Goal: Task Accomplishment & Management: Complete application form

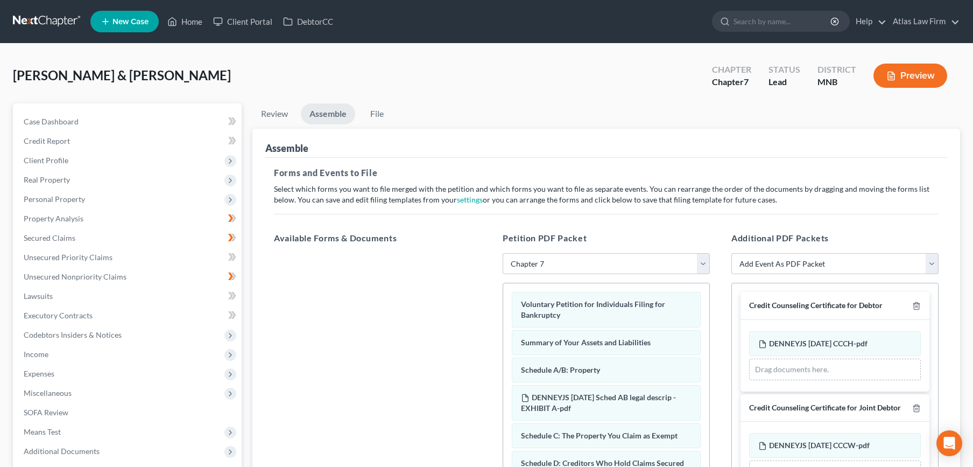
select select "2"
click at [40, 25] on link at bounding box center [47, 21] width 69 height 19
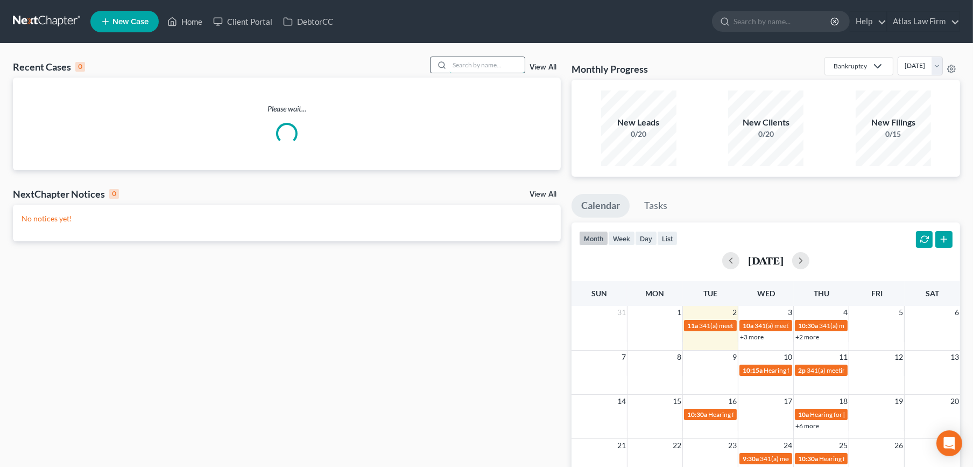
click at [471, 61] on input "search" at bounding box center [486, 65] width 75 height 16
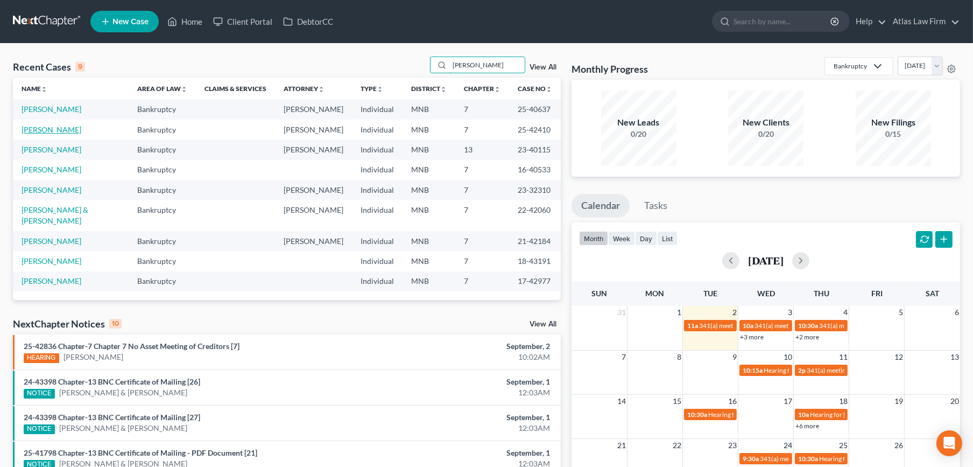
type input "[PERSON_NAME]"
click at [53, 129] on link "[PERSON_NAME]" at bounding box center [52, 129] width 60 height 9
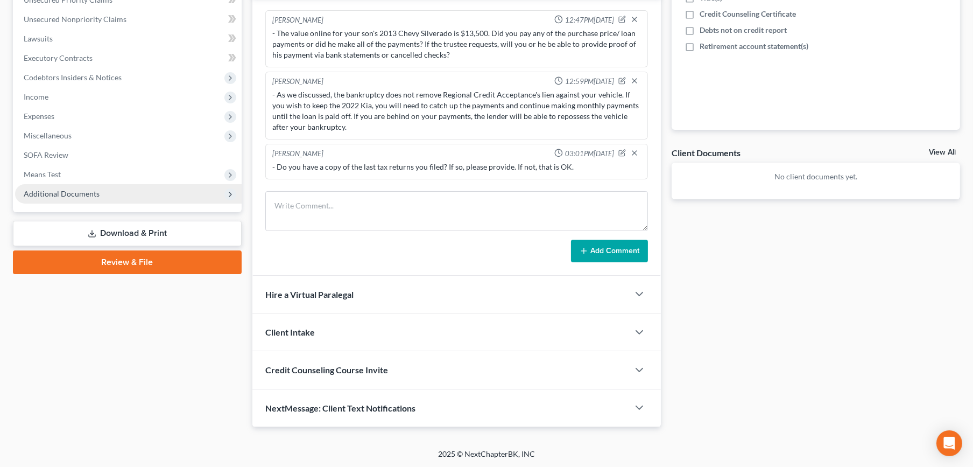
scroll to position [36, 0]
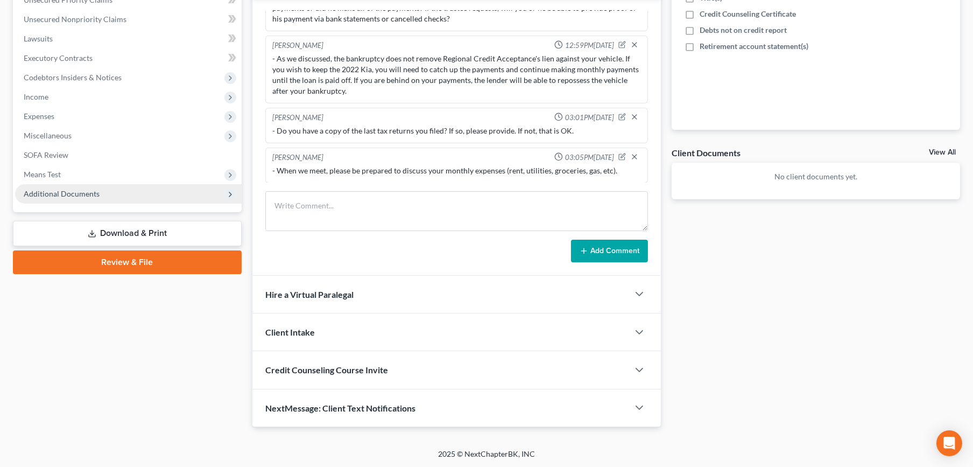
click at [66, 192] on span "Additional Documents" at bounding box center [62, 193] width 76 height 9
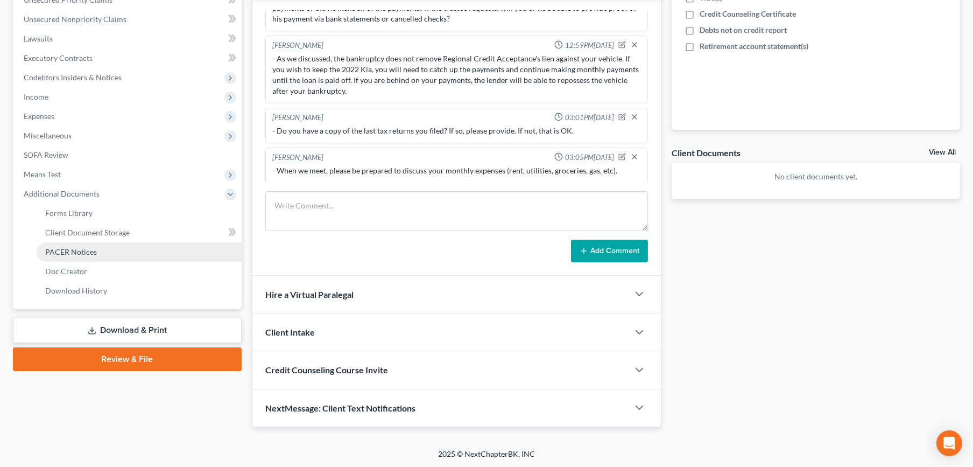
click at [70, 245] on link "PACER Notices" at bounding box center [139, 251] width 205 height 19
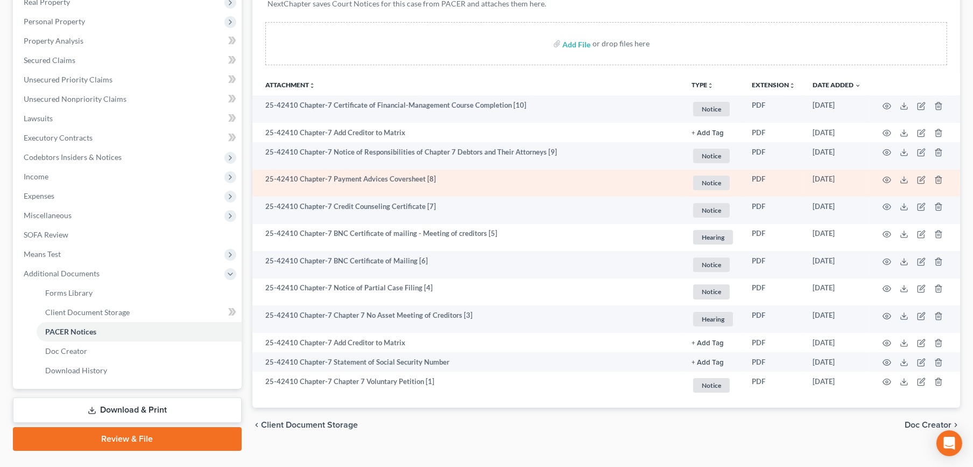
scroll to position [179, 0]
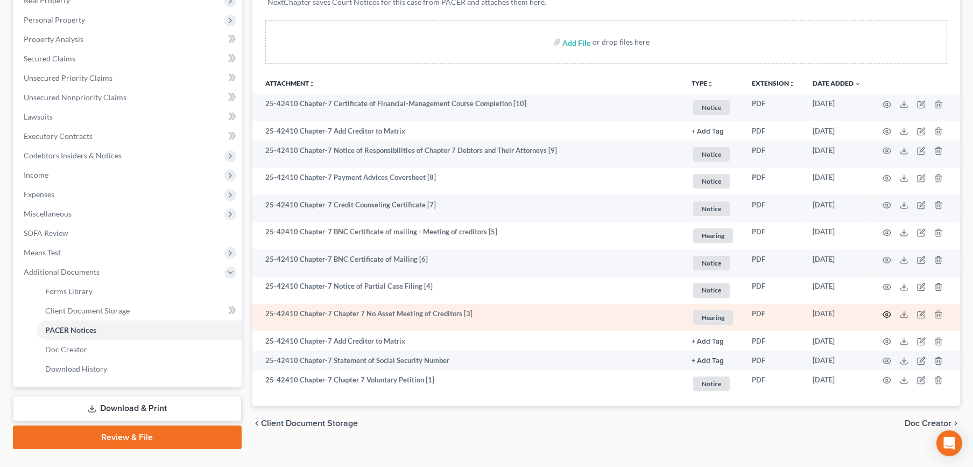
click at [889, 314] on icon "button" at bounding box center [886, 314] width 9 height 9
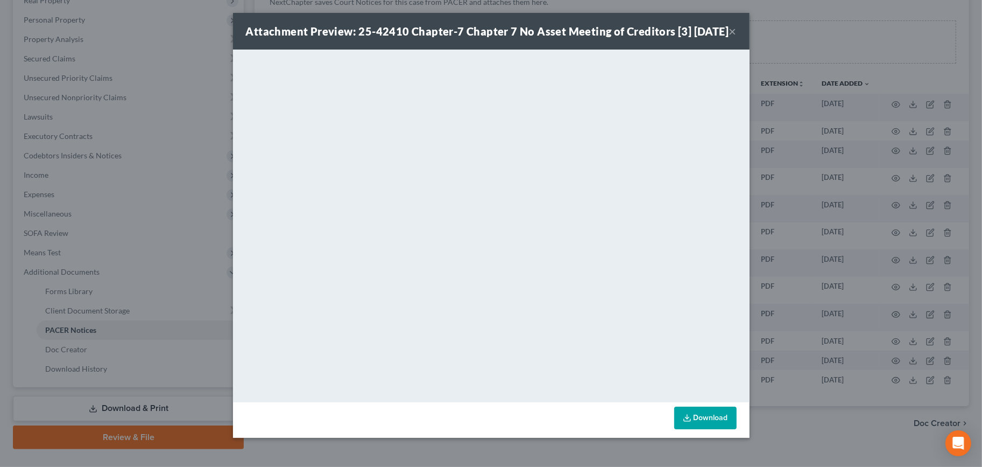
click at [736, 38] on button "×" at bounding box center [733, 31] width 8 height 13
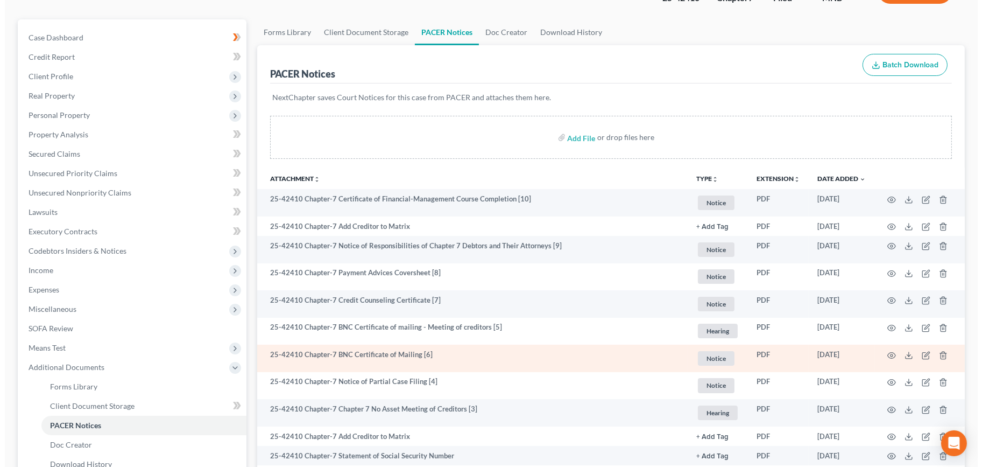
scroll to position [0, 0]
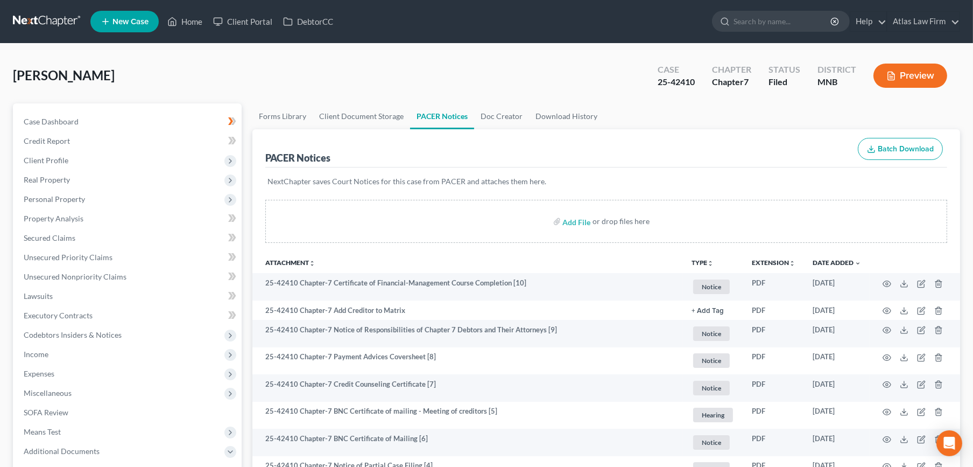
click at [912, 86] on button "Preview" at bounding box center [910, 75] width 74 height 24
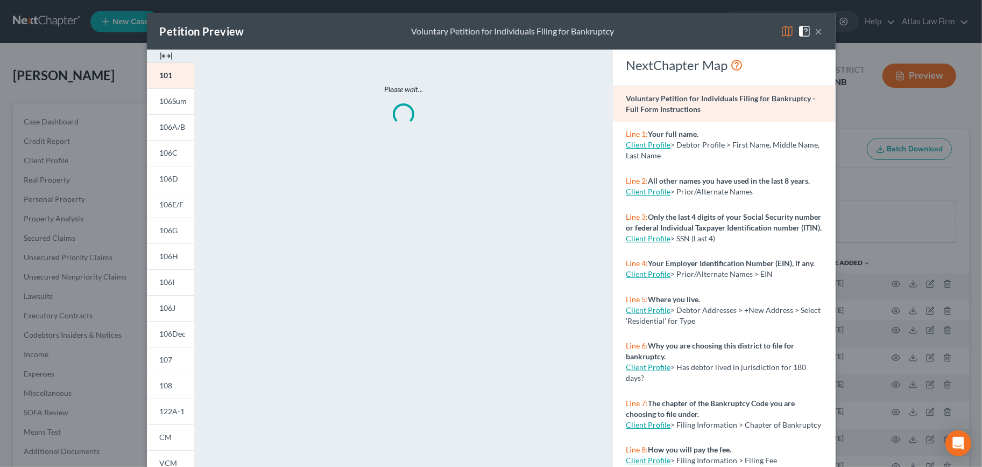
click at [783, 33] on img at bounding box center [787, 31] width 13 height 13
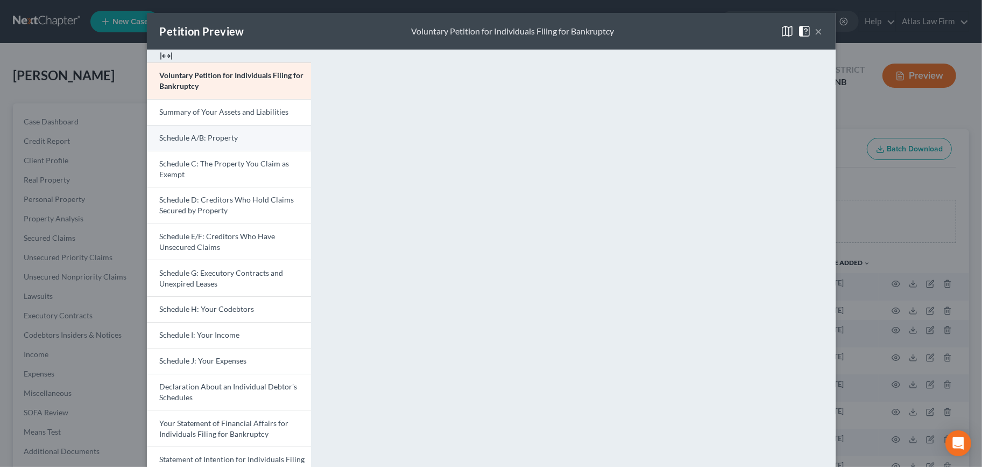
click at [192, 126] on link "Schedule A/B: Property" at bounding box center [229, 138] width 164 height 26
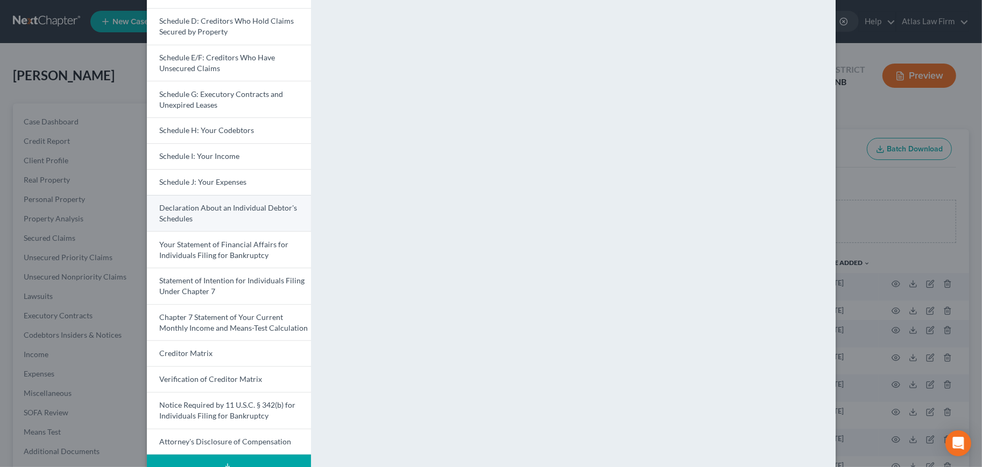
scroll to position [179, 0]
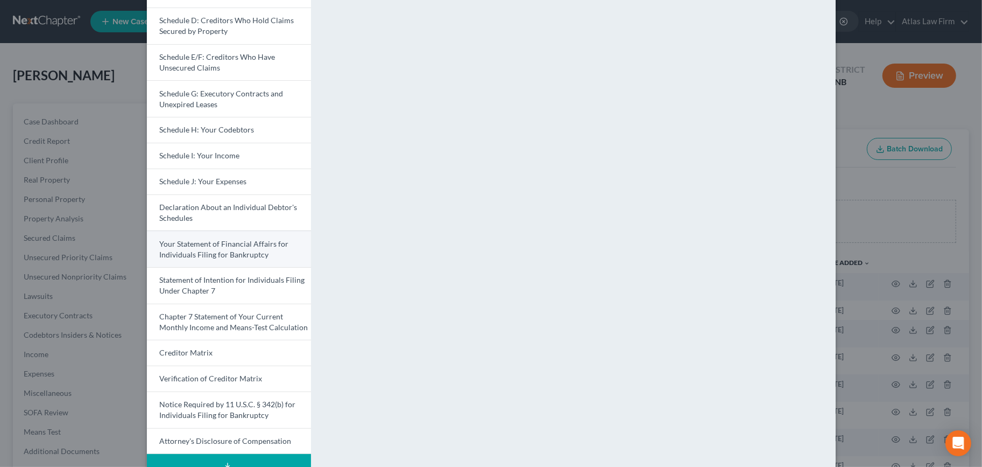
click at [227, 241] on span "Your Statement of Financial Affairs for Individuals Filing for Bankruptcy" at bounding box center [224, 249] width 129 height 20
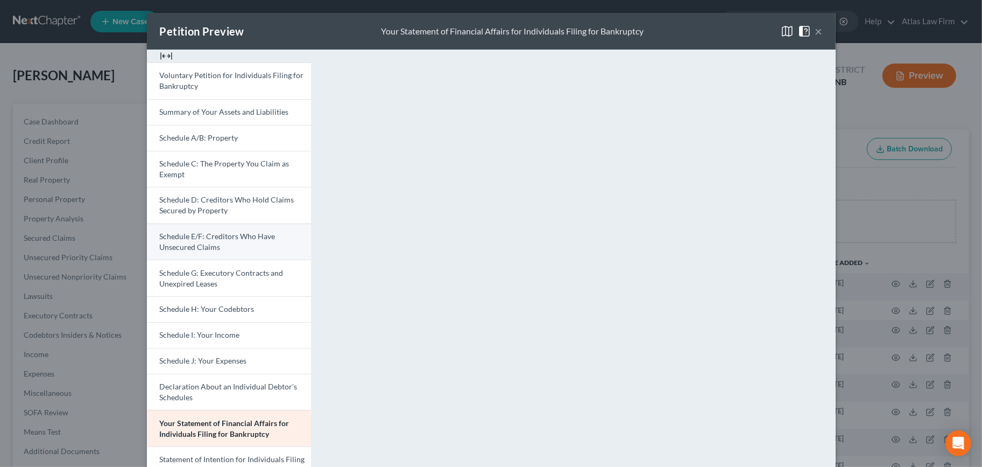
scroll to position [211, 0]
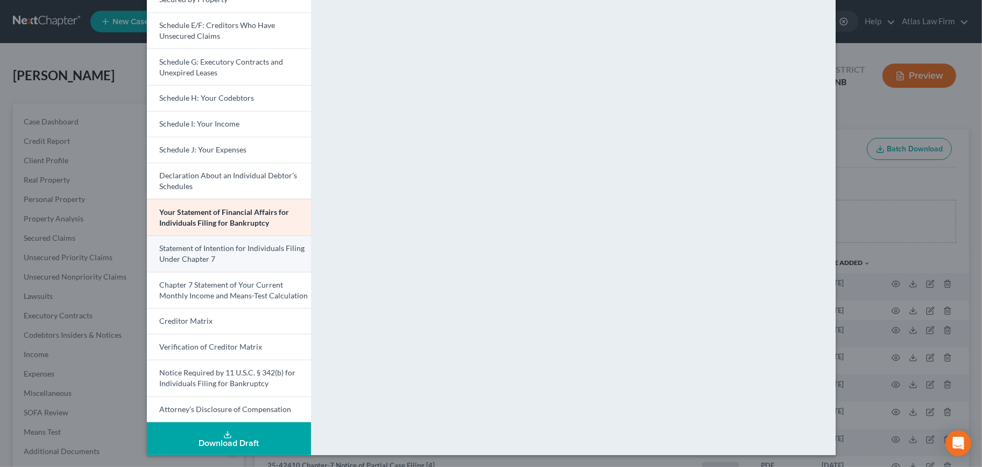
click at [262, 266] on link "Statement of Intention for Individuals Filing Under Chapter 7" at bounding box center [229, 253] width 164 height 37
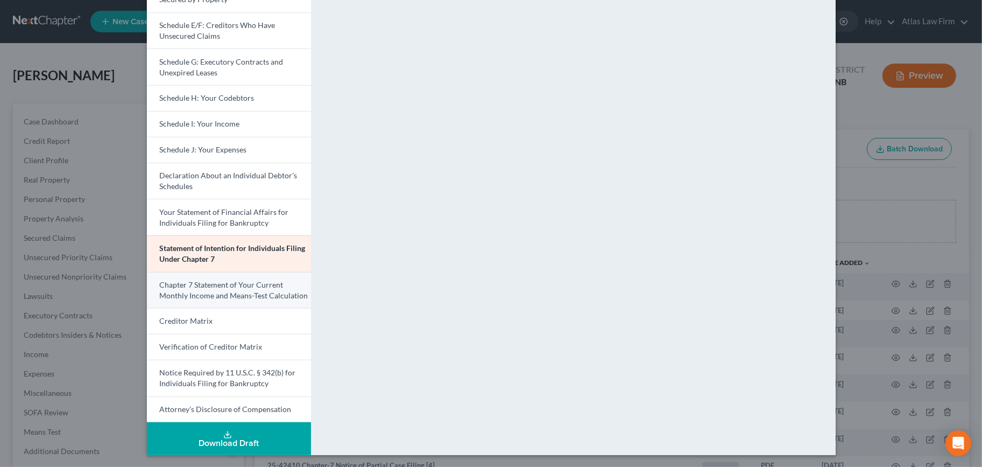
click at [232, 291] on span "Chapter 7 Statement of Your Current Monthly Income and Means-Test Calculation" at bounding box center [234, 290] width 149 height 20
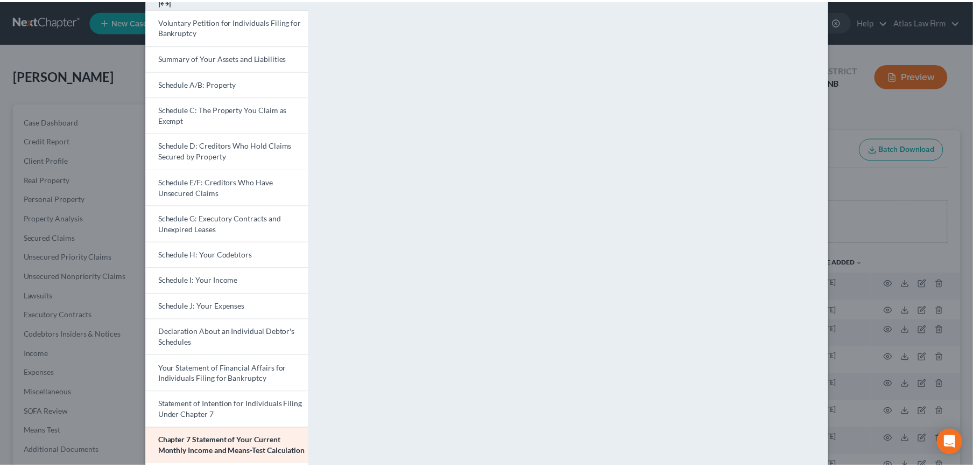
scroll to position [0, 0]
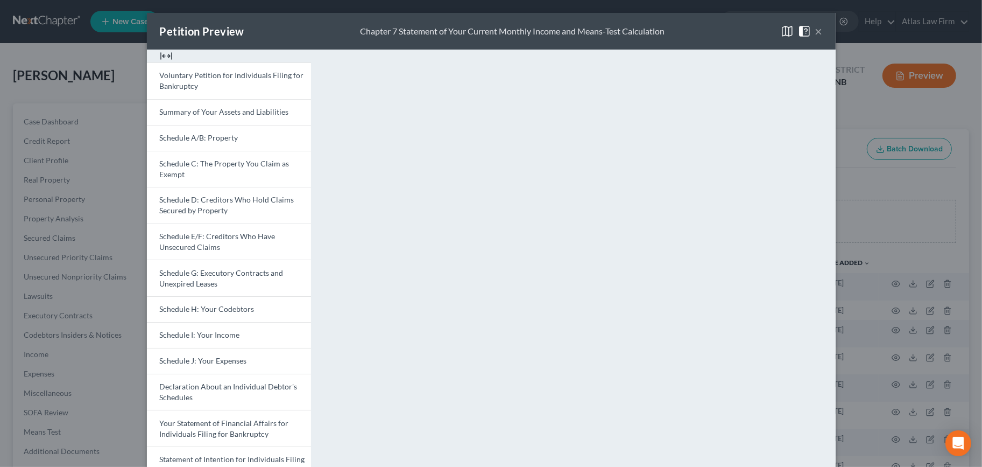
click at [809, 29] on span at bounding box center [806, 30] width 17 height 9
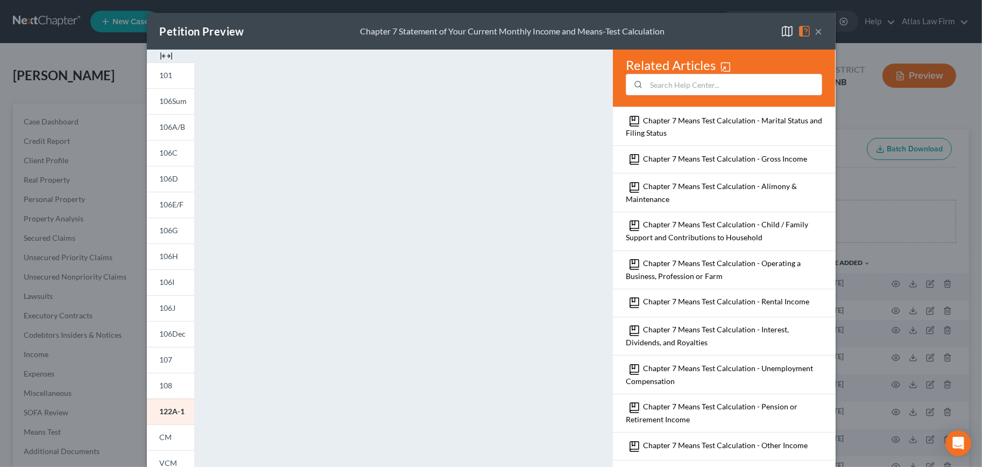
click at [815, 29] on button "×" at bounding box center [819, 31] width 8 height 13
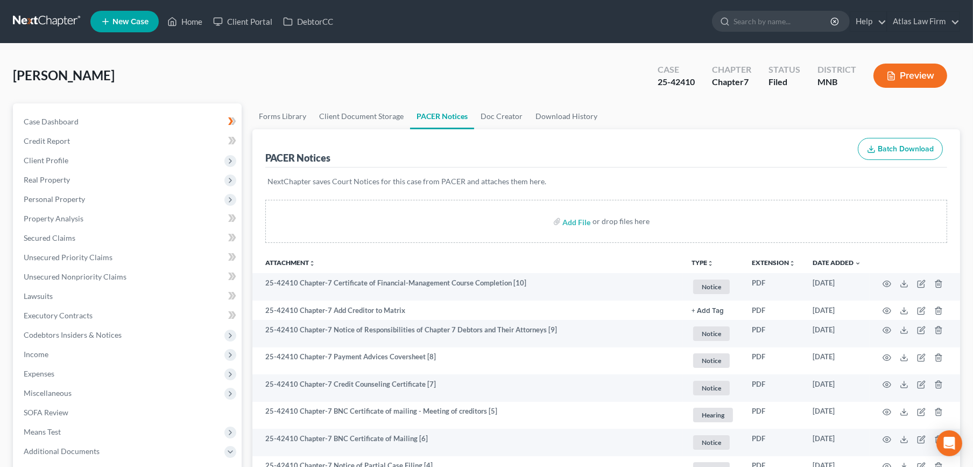
click at [912, 68] on button "Preview" at bounding box center [910, 75] width 74 height 24
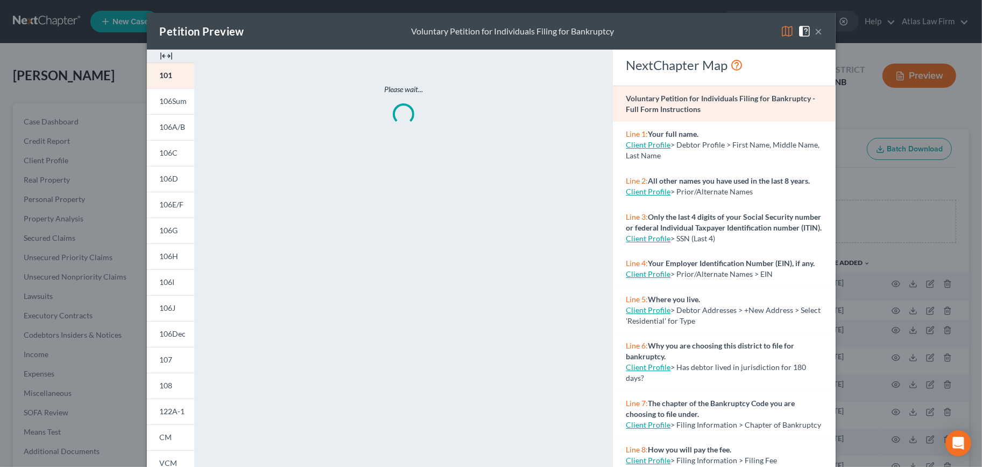
click at [782, 33] on img at bounding box center [787, 31] width 13 height 13
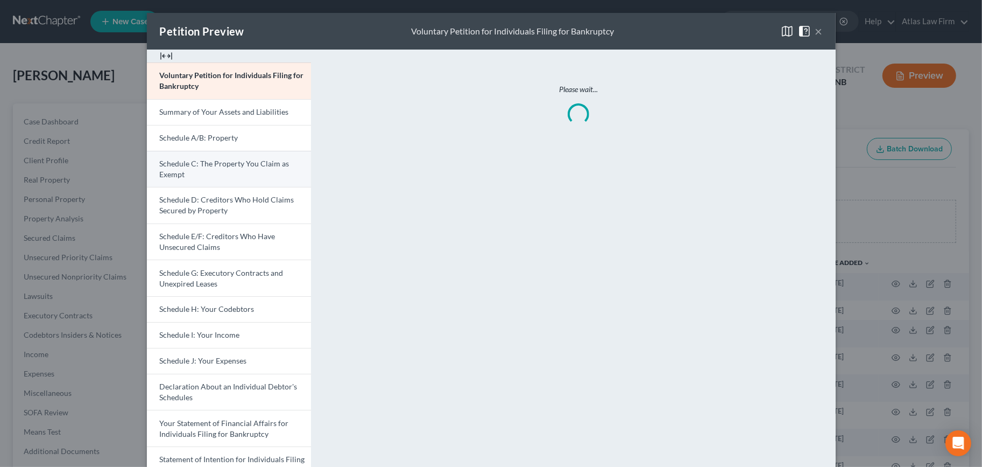
click at [174, 164] on span "Schedule C: The Property You Claim as Exempt" at bounding box center [225, 169] width 130 height 20
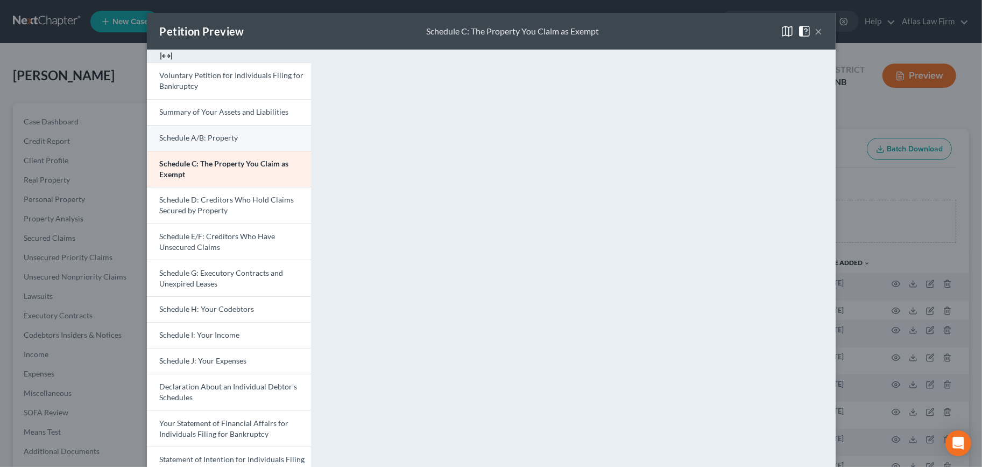
click at [194, 134] on span "Schedule A/B: Property" at bounding box center [199, 137] width 79 height 9
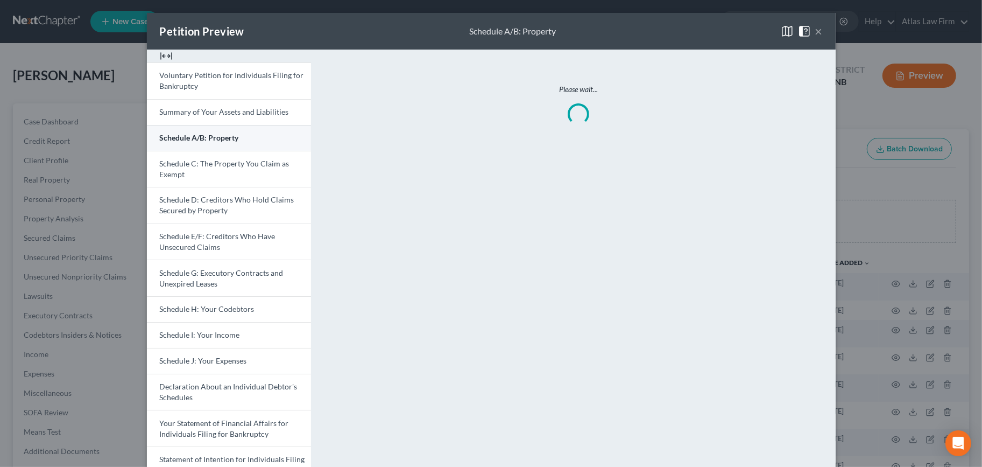
click at [194, 135] on span "Schedule A/B: Property" at bounding box center [199, 137] width 79 height 9
click at [816, 30] on button "×" at bounding box center [819, 31] width 8 height 13
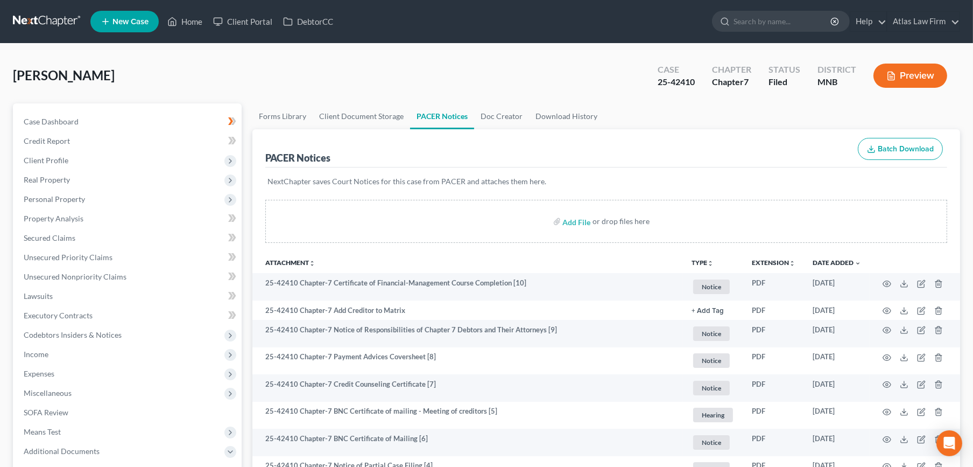
click at [924, 74] on button "Preview" at bounding box center [910, 75] width 74 height 24
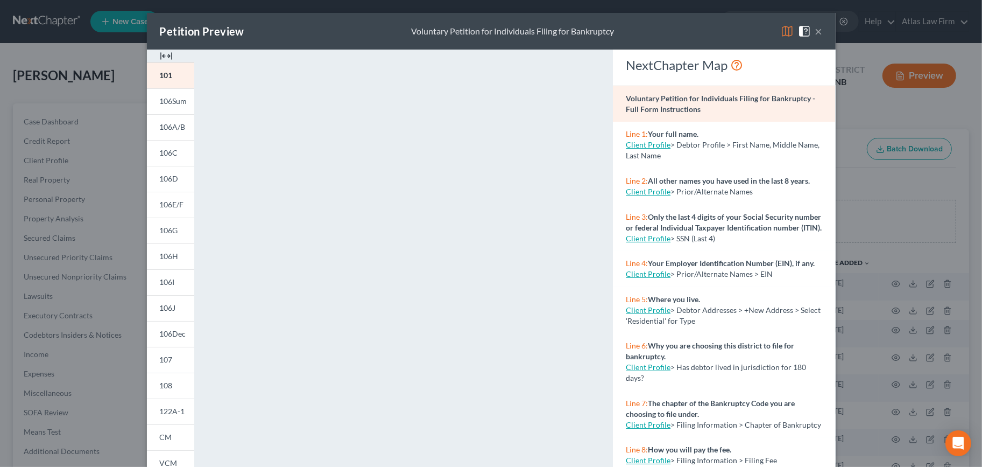
click at [781, 33] on img at bounding box center [787, 31] width 13 height 13
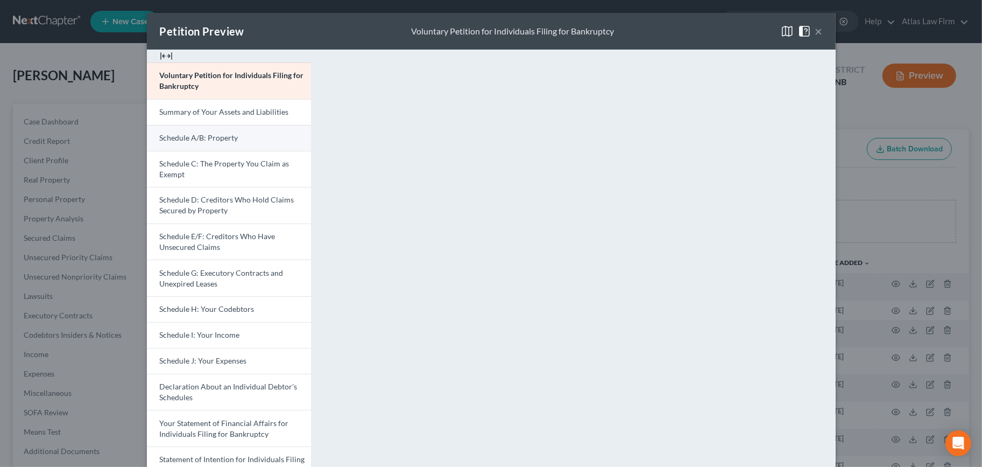
click at [251, 132] on link "Schedule A/B: Property" at bounding box center [229, 138] width 164 height 26
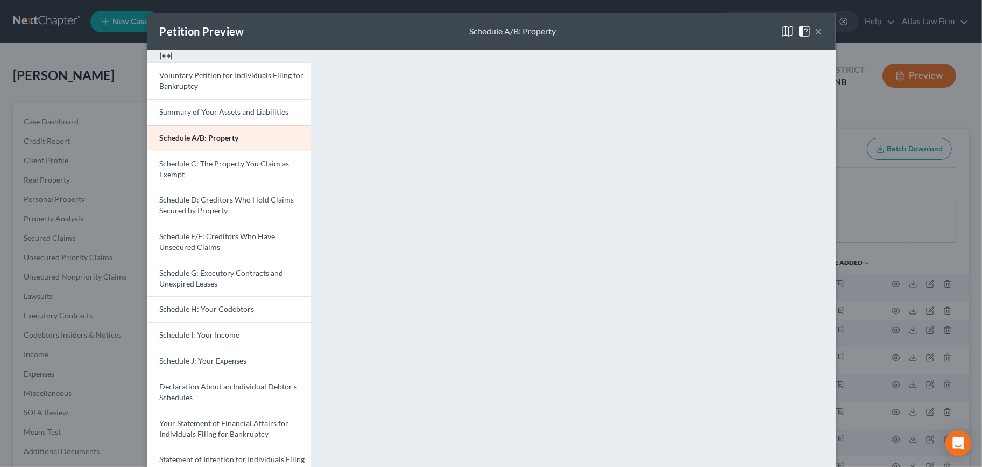
click at [817, 29] on button "×" at bounding box center [819, 31] width 8 height 13
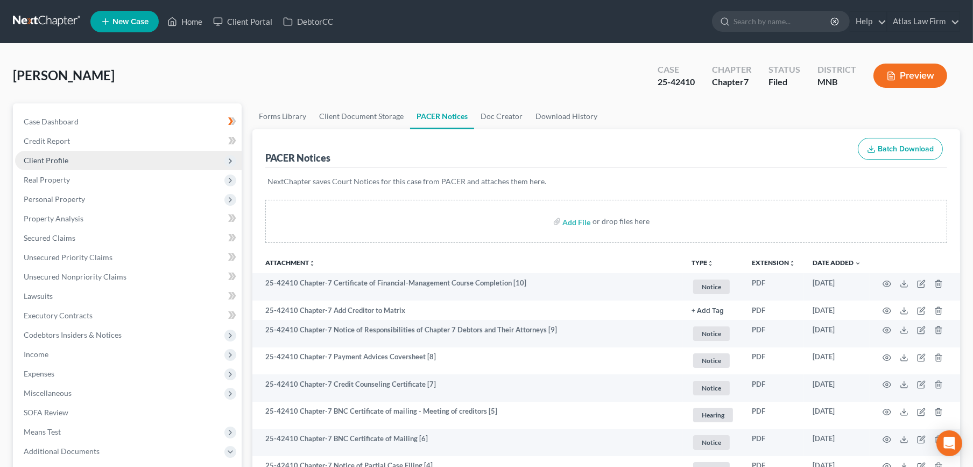
click at [73, 161] on span "Client Profile" at bounding box center [128, 160] width 227 height 19
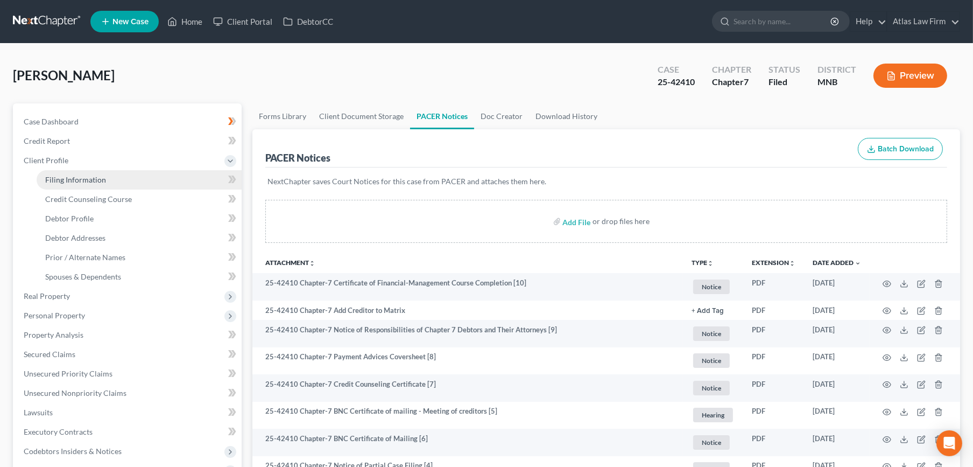
click at [99, 179] on span "Filing Information" at bounding box center [75, 179] width 61 height 9
select select "1"
select select "0"
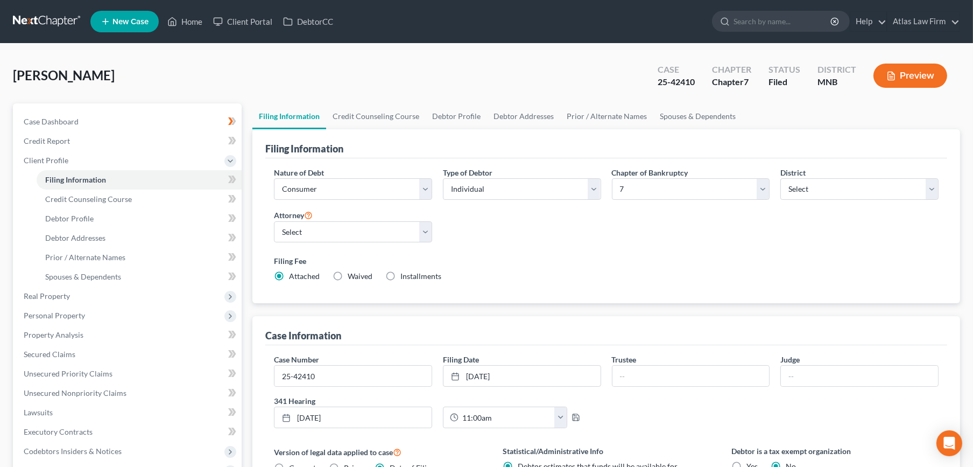
click at [924, 77] on button "Preview" at bounding box center [910, 75] width 74 height 24
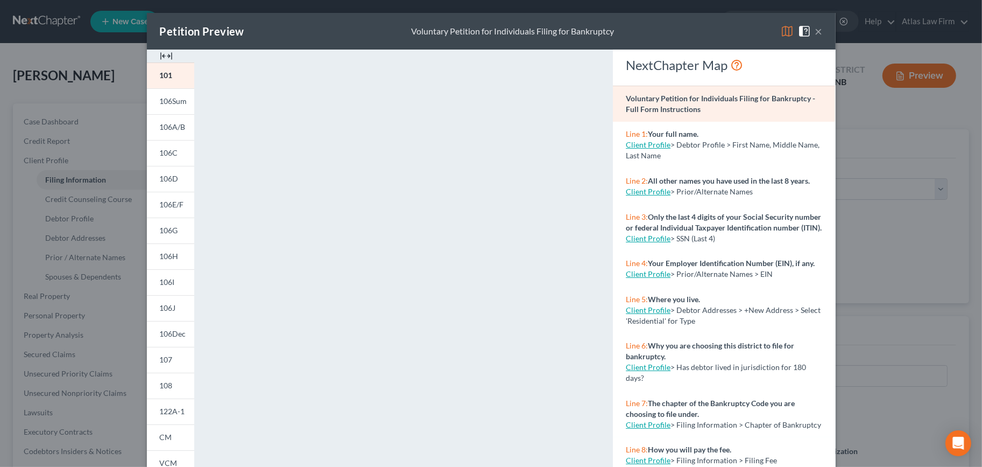
click at [781, 28] on img at bounding box center [787, 31] width 13 height 13
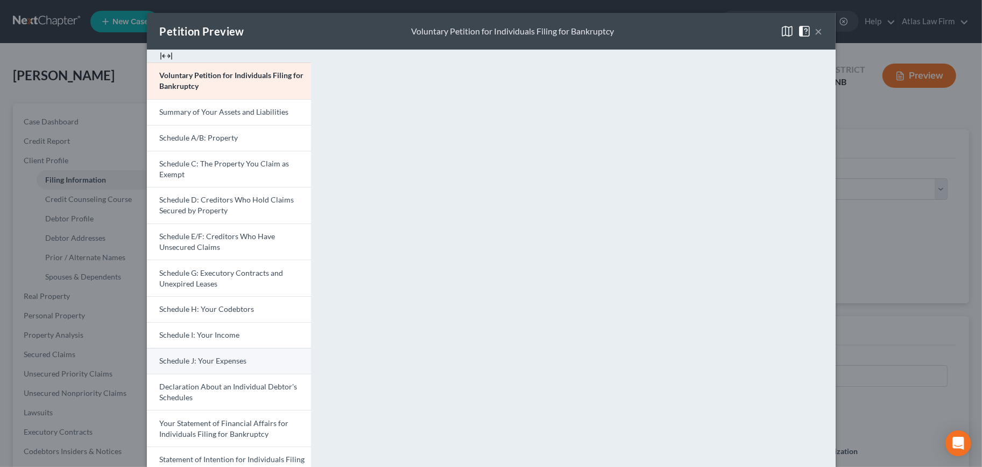
click at [211, 357] on span "Schedule J: Your Expenses" at bounding box center [203, 360] width 87 height 9
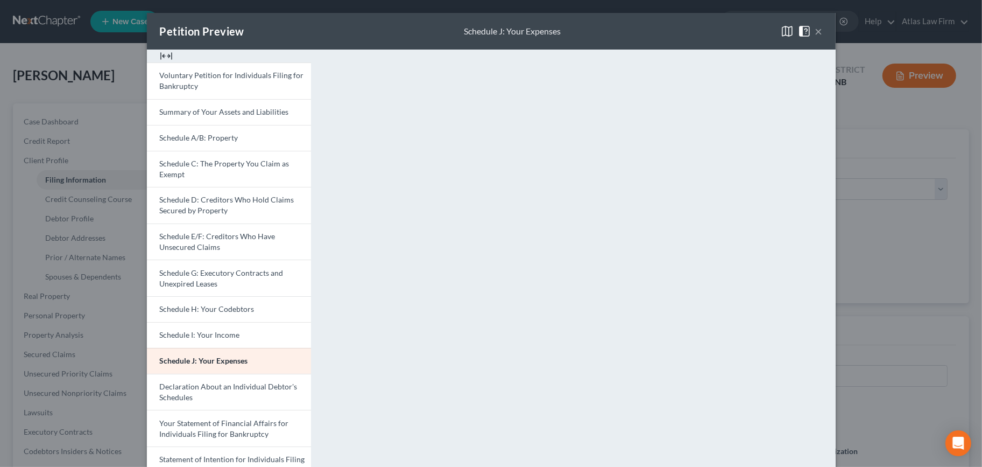
click at [815, 32] on button "×" at bounding box center [819, 31] width 8 height 13
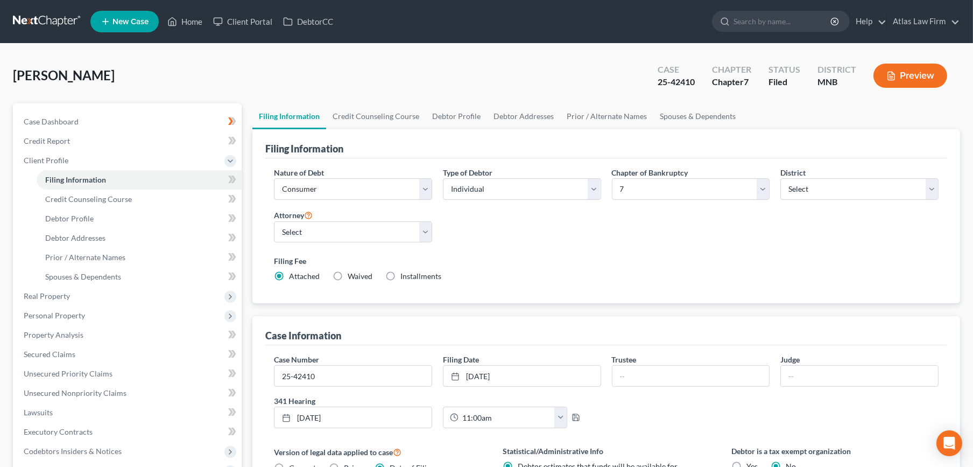
click at [908, 76] on button "Preview" at bounding box center [910, 75] width 74 height 24
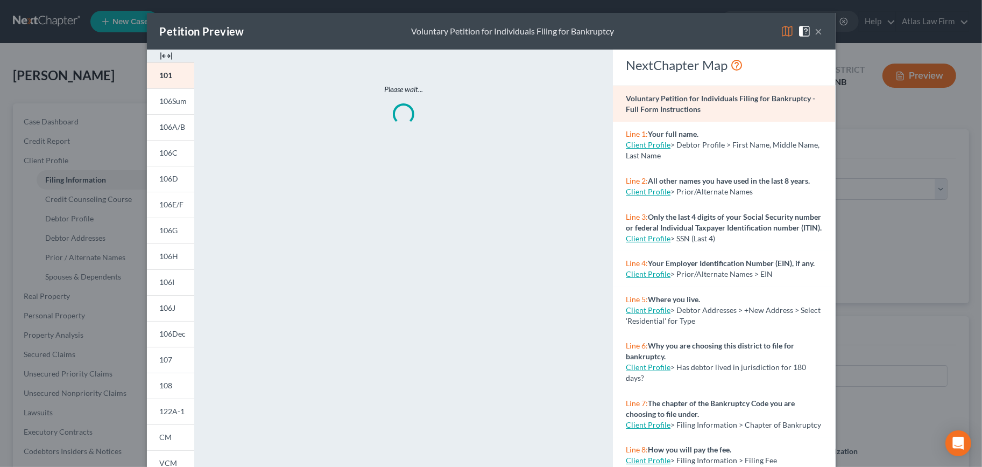
click at [781, 29] on img at bounding box center [787, 31] width 13 height 13
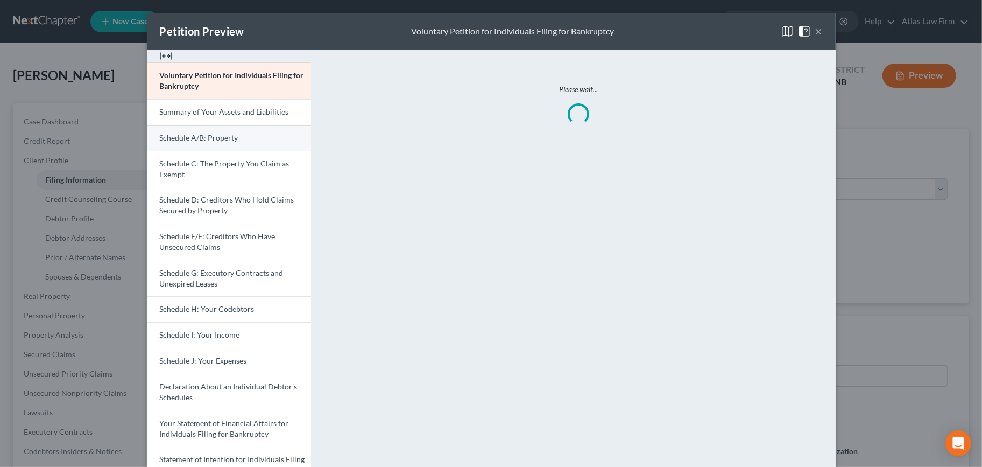
click at [226, 138] on span "Schedule A/B: Property" at bounding box center [199, 137] width 79 height 9
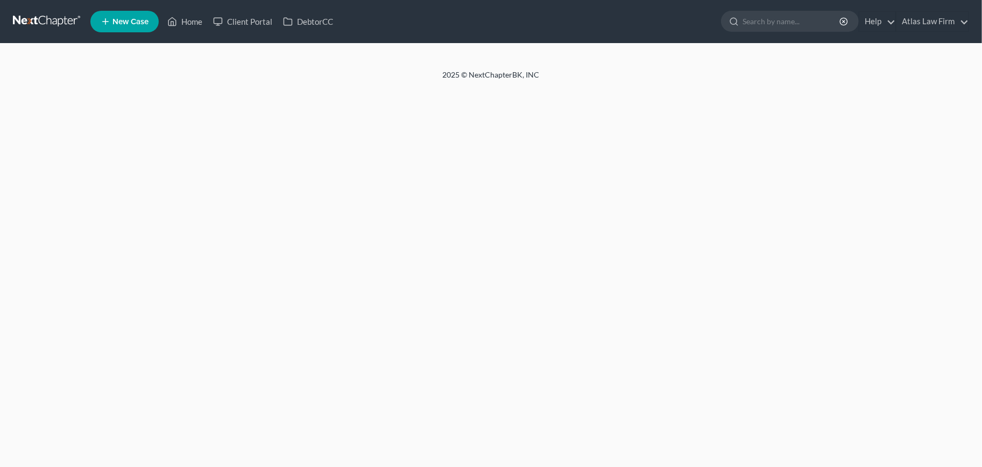
select select "1"
select select "0"
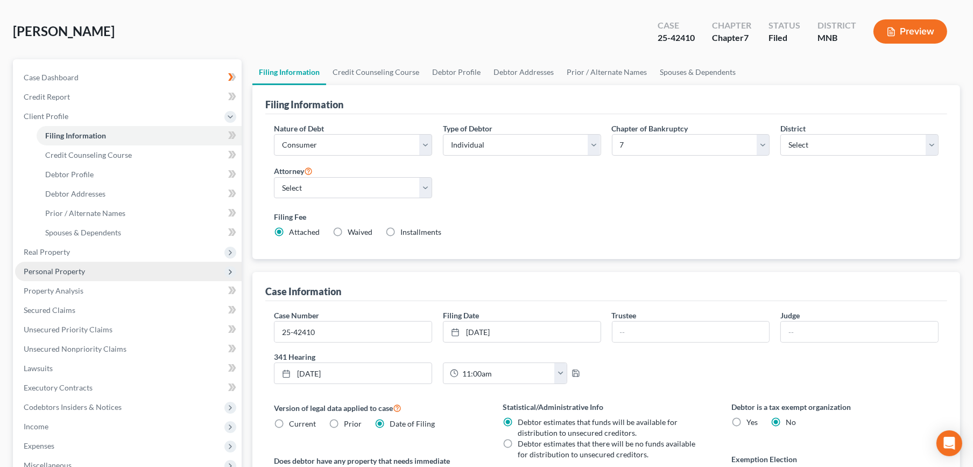
scroll to position [242, 0]
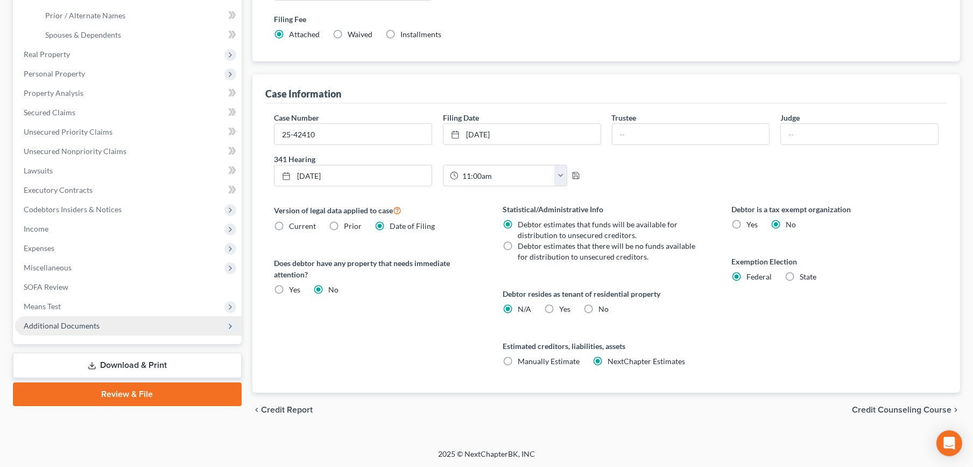
click at [81, 326] on span "Additional Documents" at bounding box center [62, 325] width 76 height 9
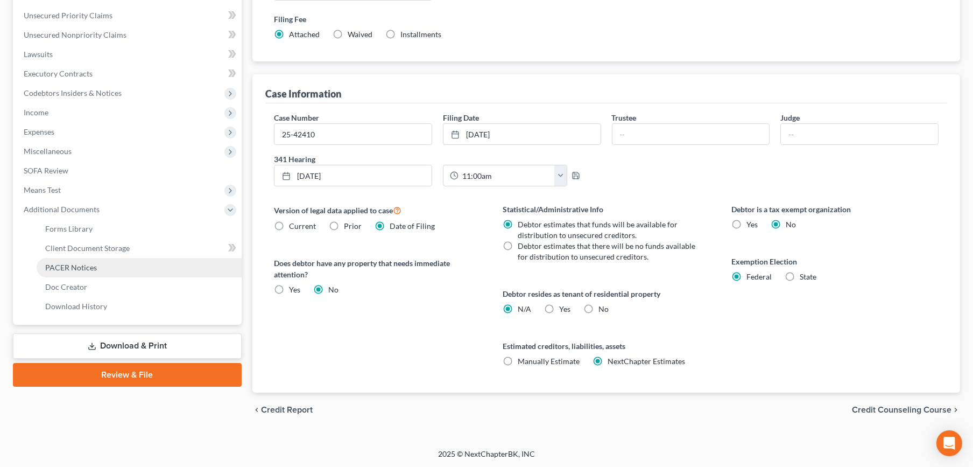
click at [80, 260] on link "PACER Notices" at bounding box center [139, 267] width 205 height 19
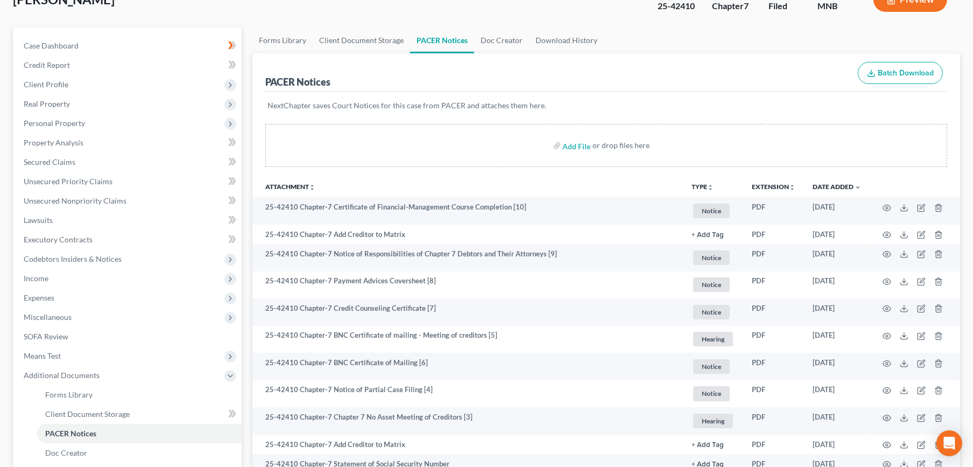
scroll to position [179, 0]
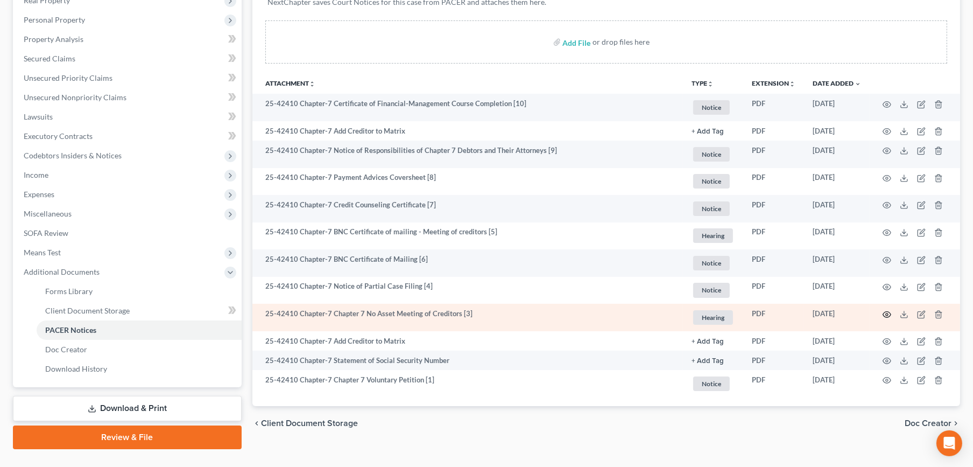
click at [886, 316] on icon "button" at bounding box center [887, 314] width 8 height 6
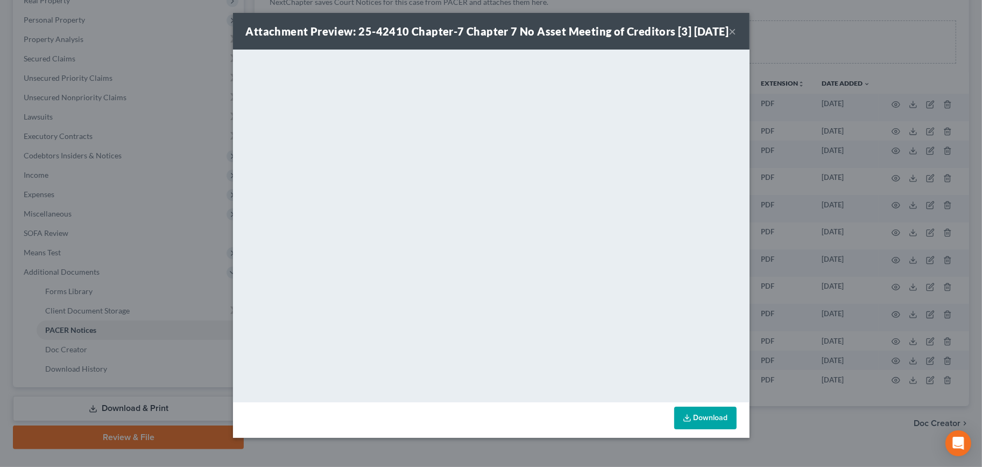
click at [731, 38] on button "×" at bounding box center [733, 31] width 8 height 13
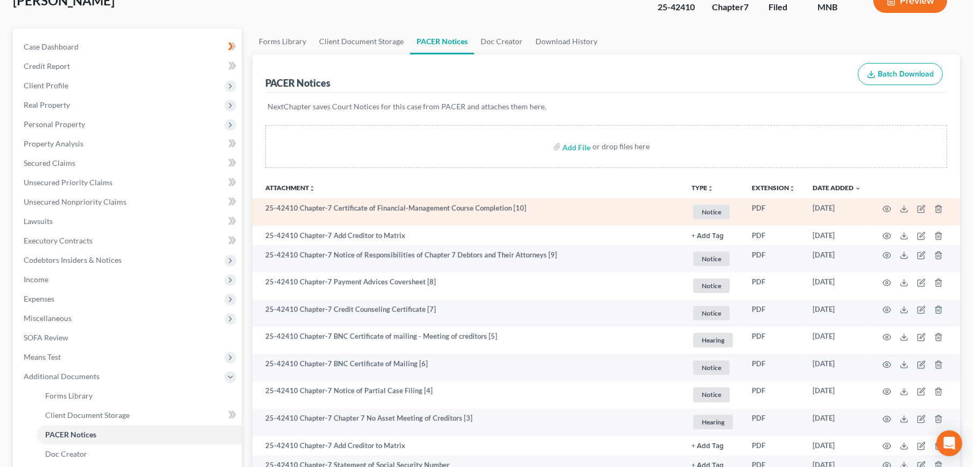
scroll to position [0, 0]
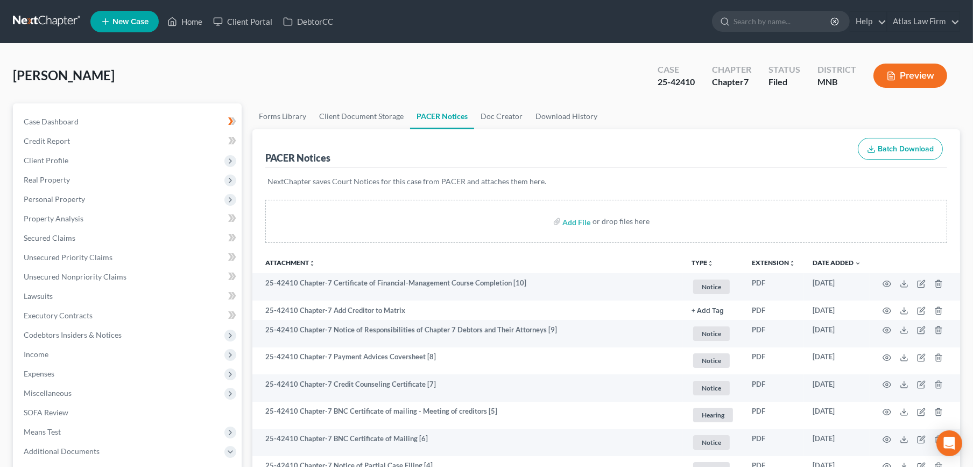
click at [928, 60] on div "Case 25-42410 Chapter Chapter 7 Status Filed District MNB Preview" at bounding box center [802, 75] width 315 height 38
click at [917, 74] on button "Preview" at bounding box center [910, 75] width 74 height 24
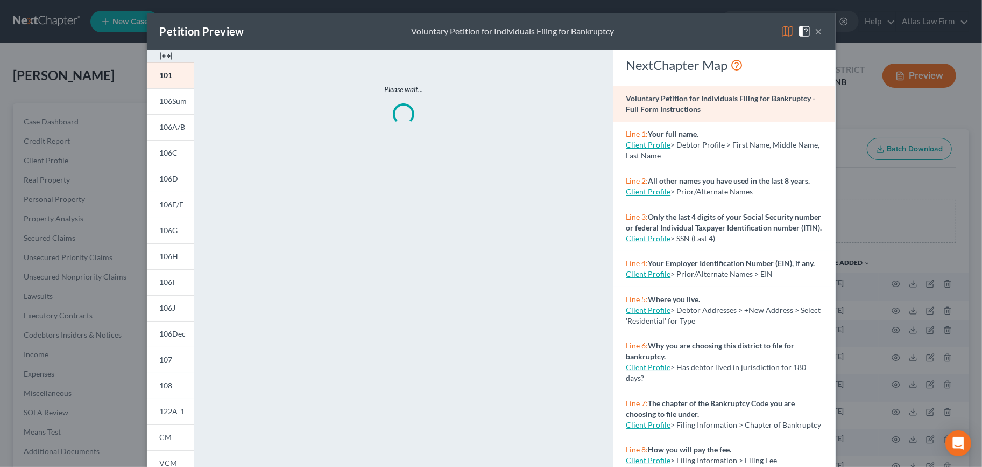
click at [786, 34] on img at bounding box center [787, 31] width 13 height 13
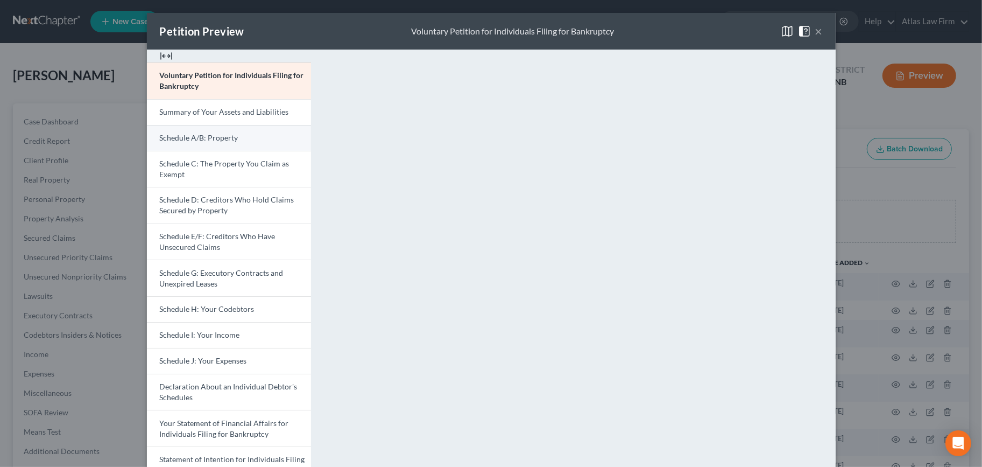
click at [215, 137] on span "Schedule A/B: Property" at bounding box center [199, 137] width 79 height 9
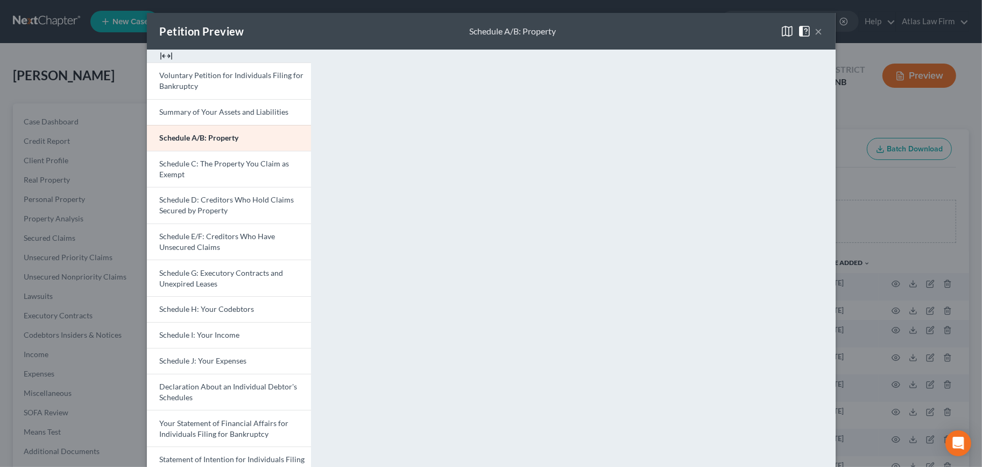
click at [815, 31] on button "×" at bounding box center [819, 31] width 8 height 13
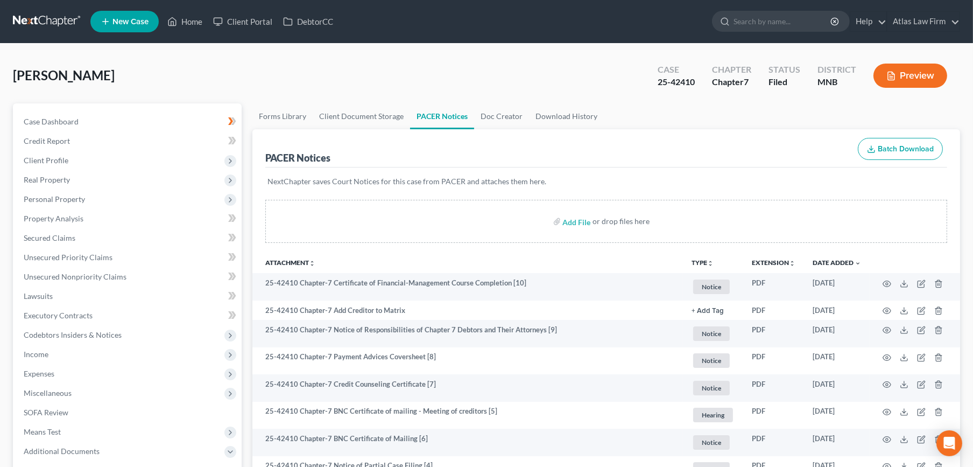
click at [896, 76] on button "Preview" at bounding box center [910, 75] width 74 height 24
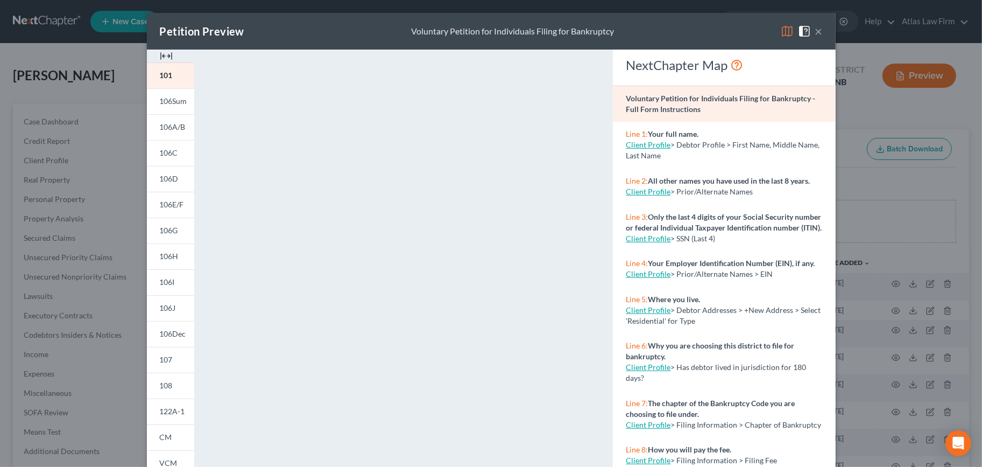
click at [781, 34] on img at bounding box center [787, 31] width 13 height 13
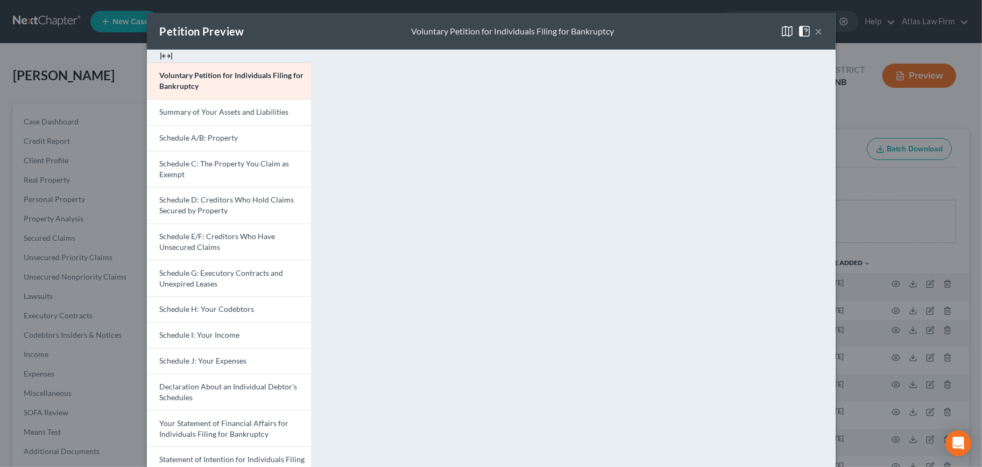
drag, startPoint x: 814, startPoint y: 29, endPoint x: 754, endPoint y: 59, distance: 67.1
click at [815, 29] on button "×" at bounding box center [819, 31] width 8 height 13
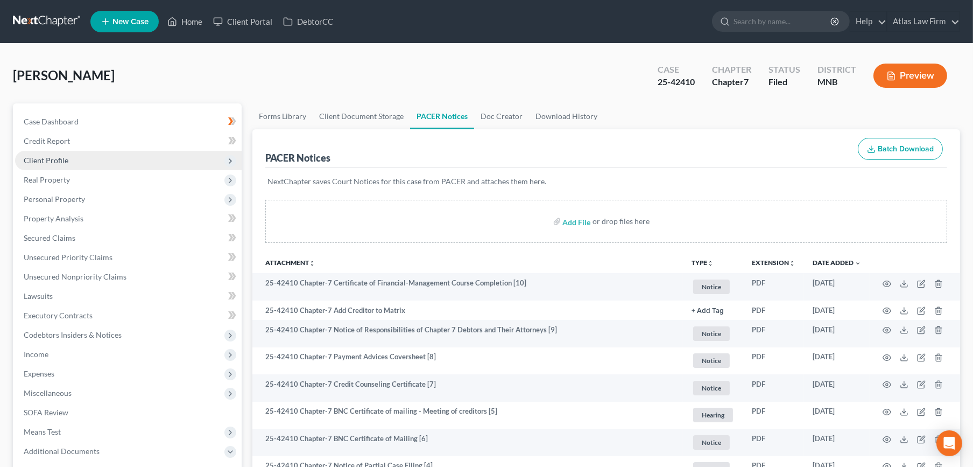
click at [52, 153] on span "Client Profile" at bounding box center [128, 160] width 227 height 19
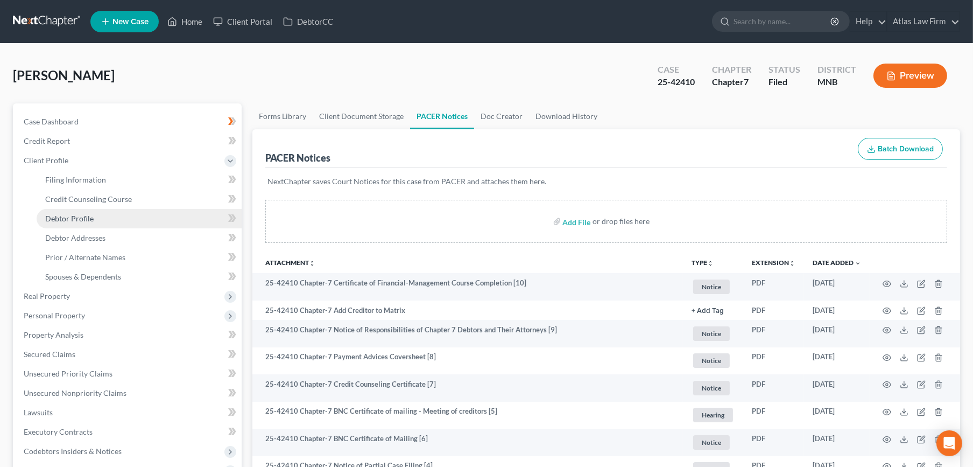
click at [99, 214] on link "Debtor Profile" at bounding box center [139, 218] width 205 height 19
select select "3"
select select "5"
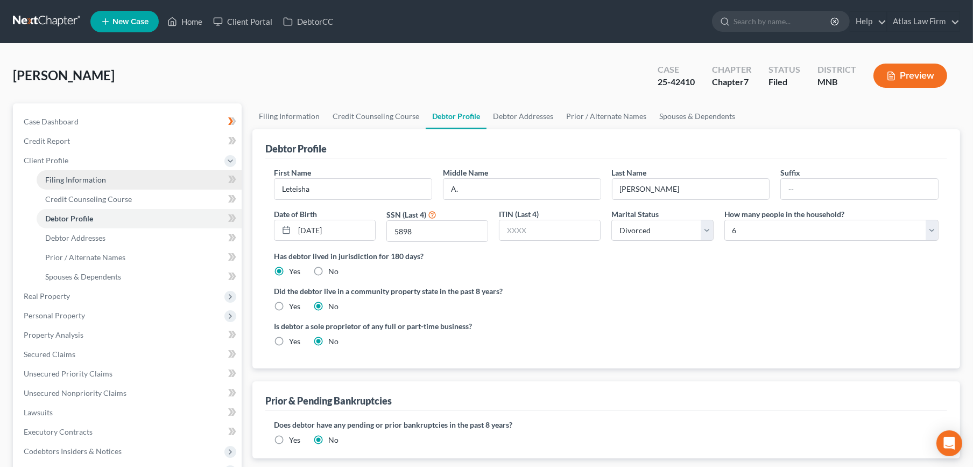
click at [105, 179] on link "Filing Information" at bounding box center [139, 179] width 205 height 19
select select "1"
select select "0"
select select "42"
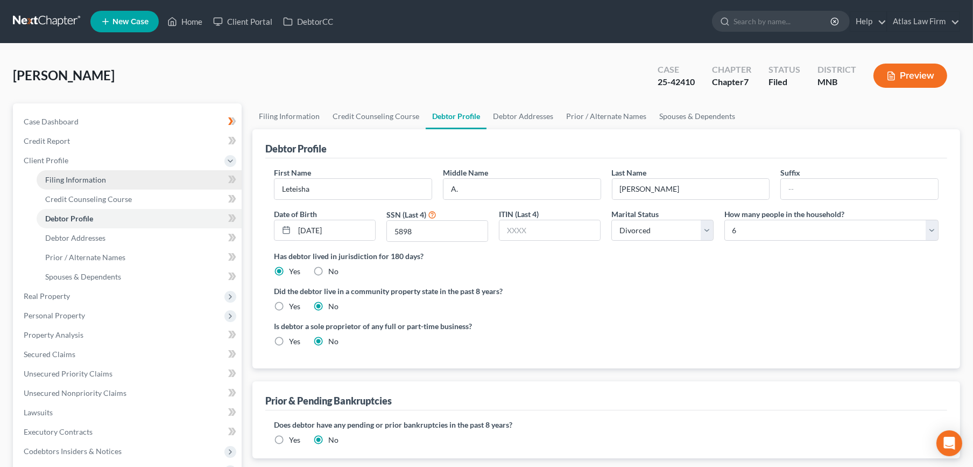
select select "0"
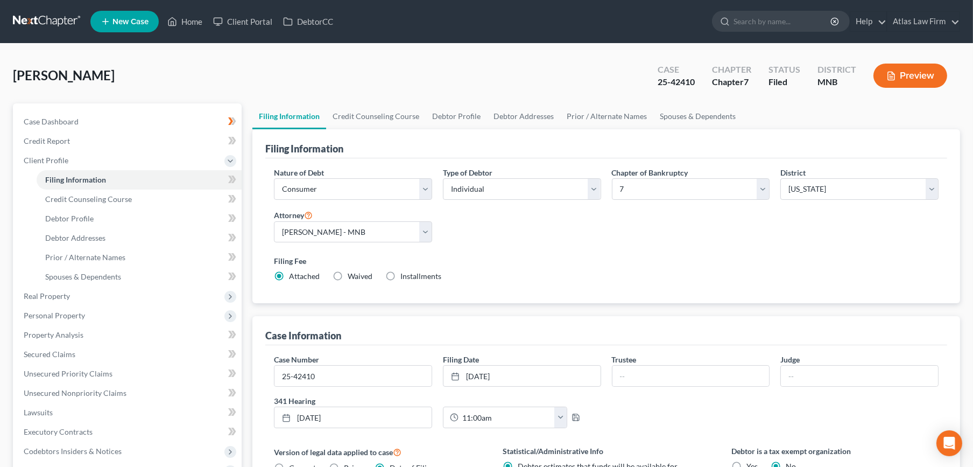
click at [898, 73] on button "Preview" at bounding box center [910, 75] width 74 height 24
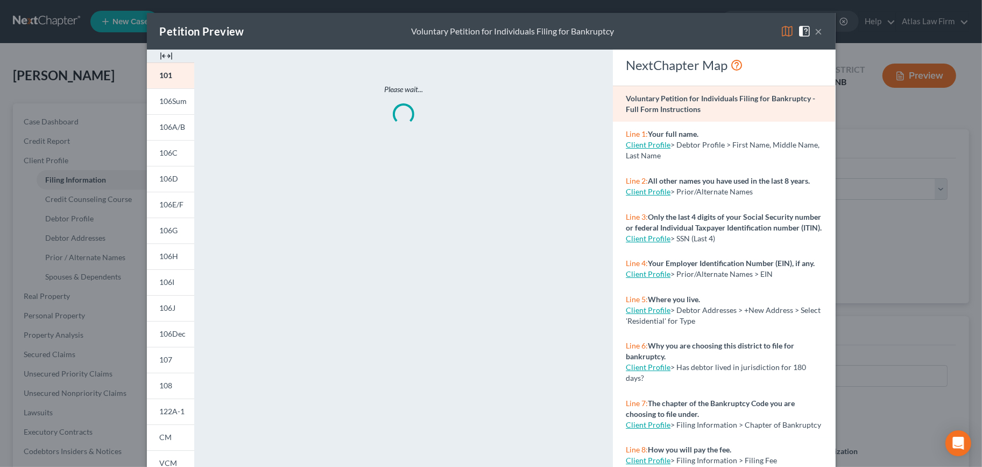
click at [781, 34] on img at bounding box center [787, 31] width 13 height 13
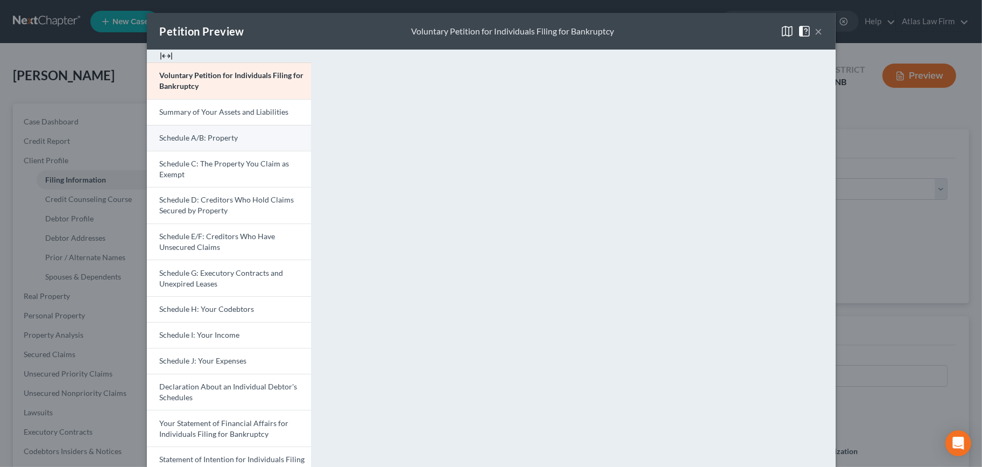
click at [227, 136] on span "Schedule A/B: Property" at bounding box center [199, 137] width 79 height 9
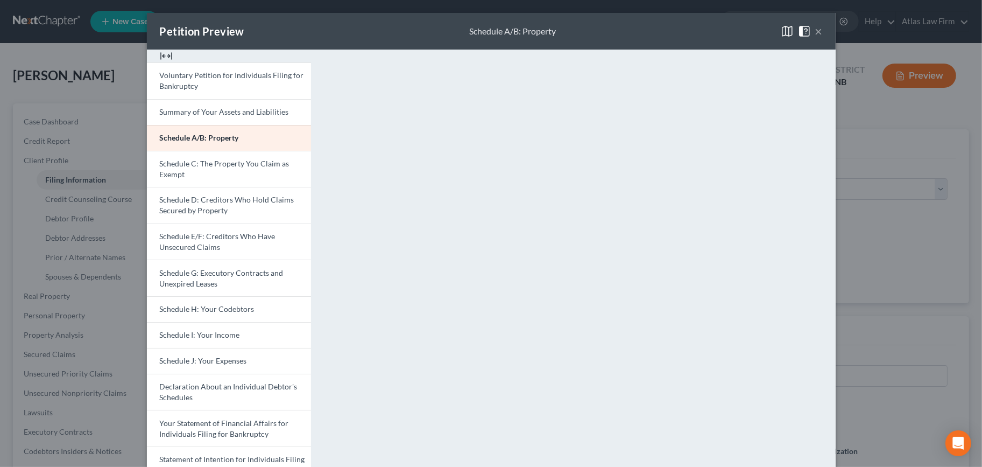
click at [815, 30] on button "×" at bounding box center [819, 31] width 8 height 13
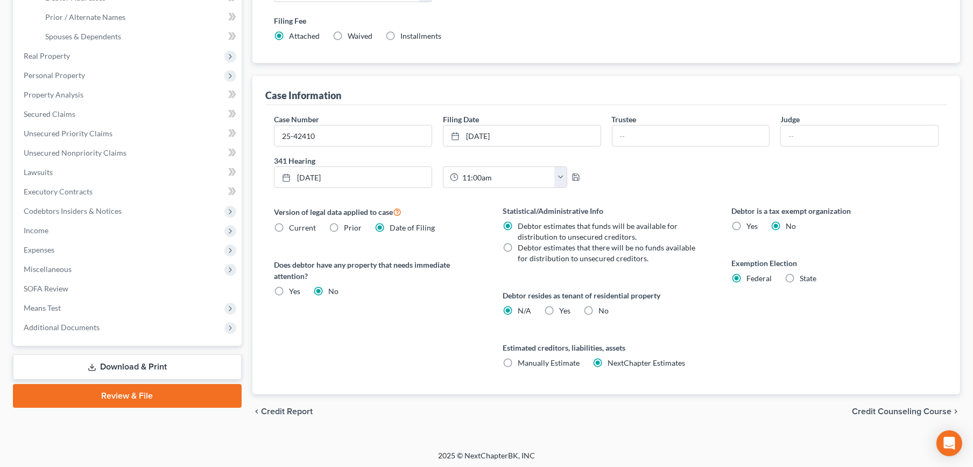
scroll to position [242, 0]
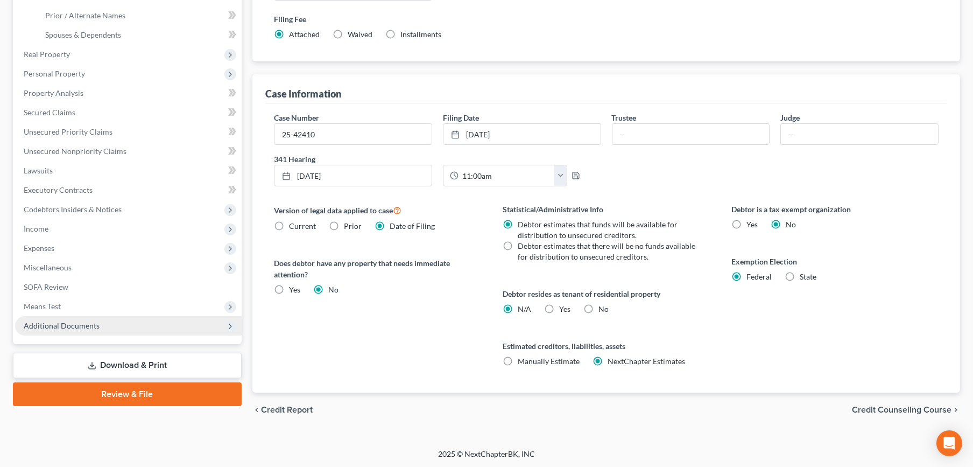
click at [58, 317] on span "Additional Documents" at bounding box center [128, 325] width 227 height 19
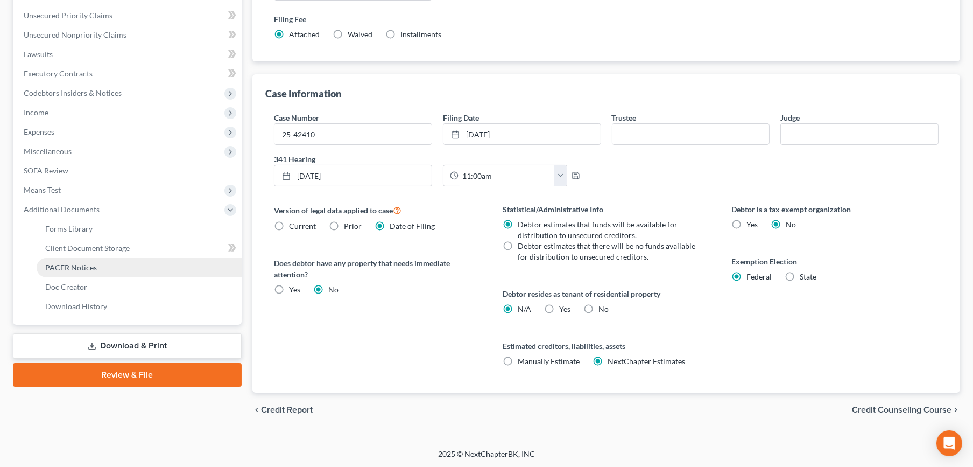
click at [51, 266] on span "PACER Notices" at bounding box center [71, 267] width 52 height 9
